Goal: Task Accomplishment & Management: Use online tool/utility

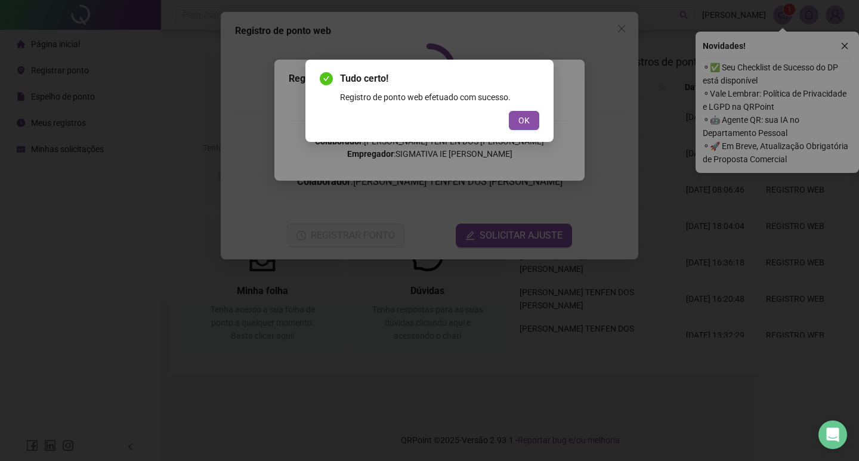
drag, startPoint x: 533, startPoint y: 114, endPoint x: 523, endPoint y: 115, distance: 10.2
click at [532, 113] on button "OK" at bounding box center [524, 120] width 30 height 19
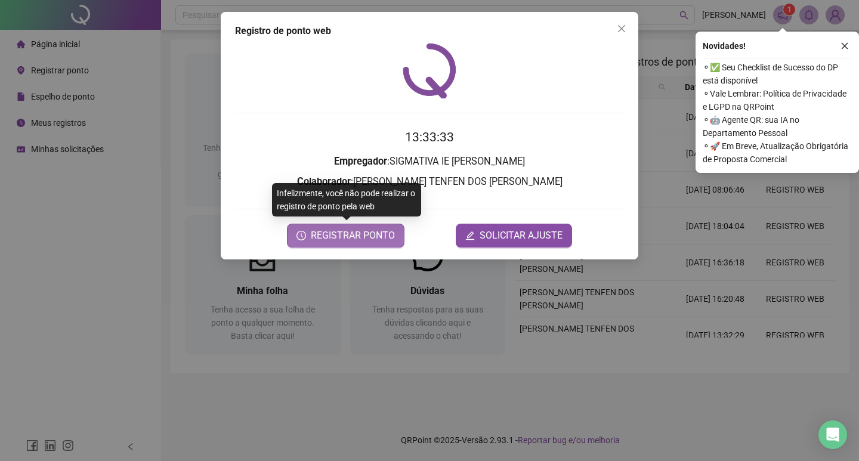
click at [397, 231] on button "REGISTRAR PONTO" at bounding box center [346, 236] width 118 height 24
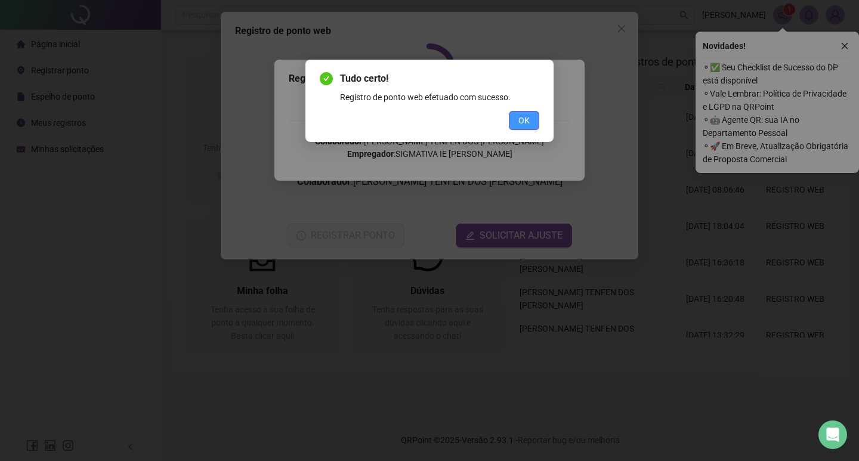
click at [520, 118] on span "OK" at bounding box center [523, 120] width 11 height 13
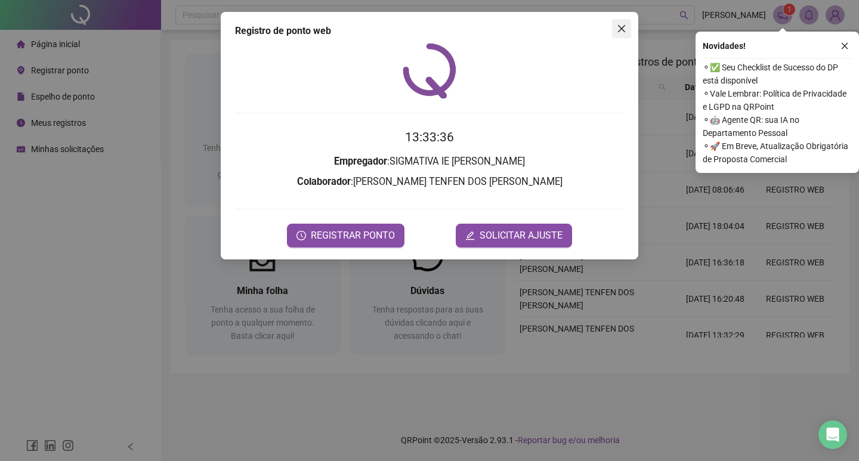
drag, startPoint x: 623, startPoint y: 30, endPoint x: 837, endPoint y: 62, distance: 216.5
click at [623, 30] on icon "close" at bounding box center [621, 28] width 7 height 7
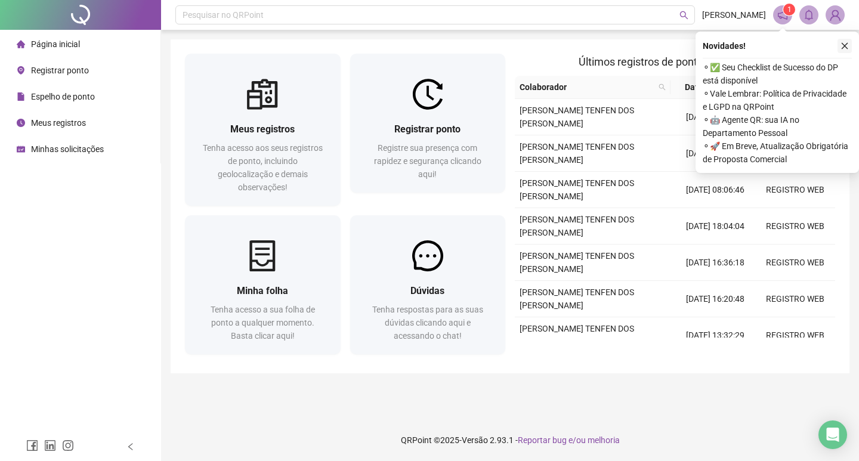
click at [845, 51] on button "button" at bounding box center [844, 46] width 14 height 14
click at [849, 45] on button "button" at bounding box center [844, 46] width 14 height 14
